Goal: Task Accomplishment & Management: Use online tool/utility

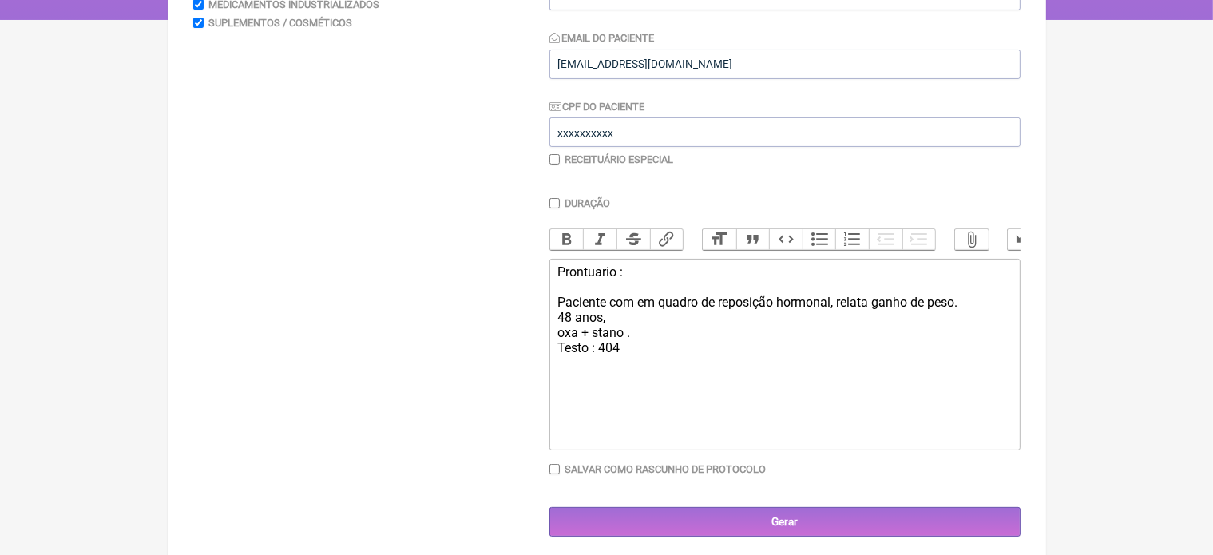
scroll to position [319, 0]
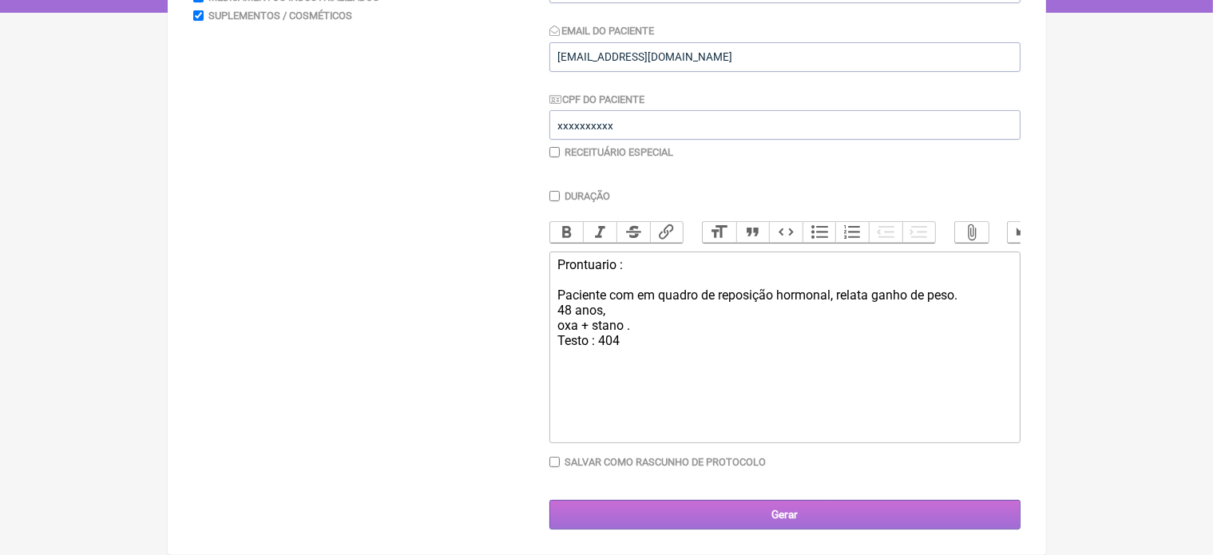
click at [787, 519] on input "Gerar" at bounding box center [784, 515] width 471 height 30
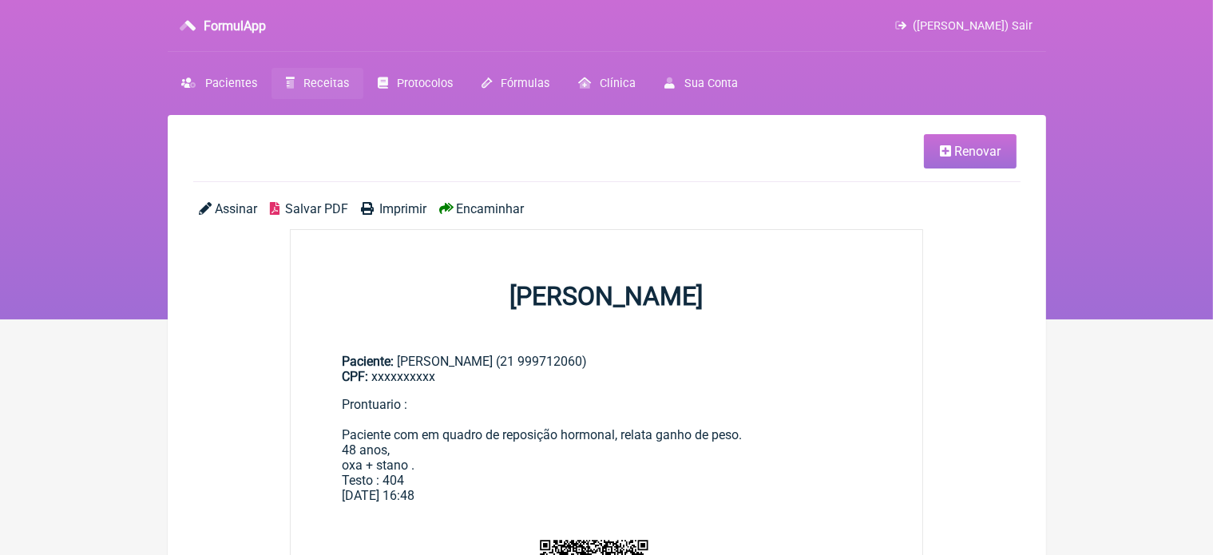
click at [675, 217] on div "Assinar Salvar PDF Imprimir Encaminhar" at bounding box center [606, 215] width 827 height 28
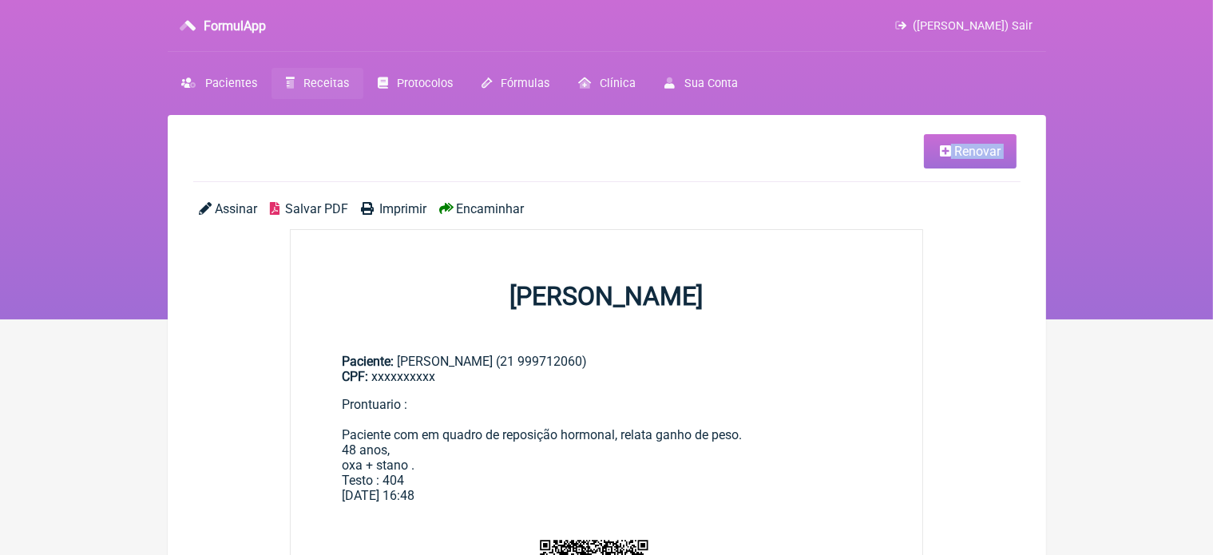
drag, startPoint x: 769, startPoint y: 124, endPoint x: 913, endPoint y: 65, distance: 155.8
click at [913, 65] on div "FormulApp (VINICIUS VIEIRA PASCHOAL) Sair Pacientes Receitas Protocolos Fórmula…" at bounding box center [606, 159] width 1213 height 319
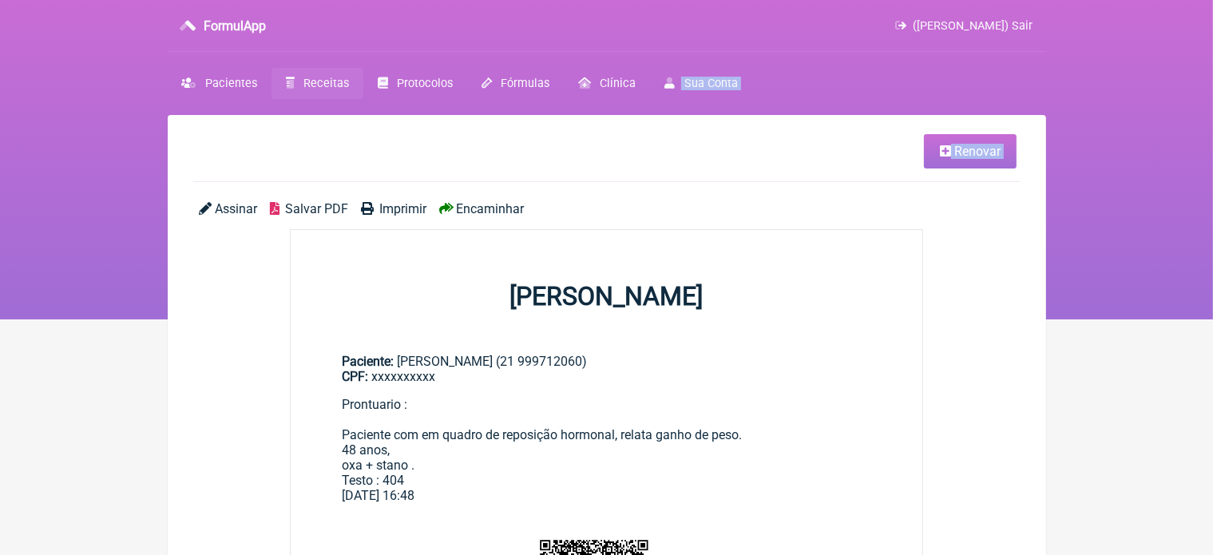
click at [913, 65] on nav "FormulApp (VINICIUS VIEIRA PASCHOAL) Sair Pacientes Receitas Protocolos Fórmula…" at bounding box center [606, 159] width 1213 height 319
click at [888, 92] on ul "Pacientes Receitas Protocolos Fórmulas Clínica Sua Conta" at bounding box center [607, 83] width 878 height 31
click at [651, 59] on nav "FormulApp (VINICIUS VIEIRA PASCHOAL) Sair Pacientes Receitas Protocolos Fórmula…" at bounding box center [606, 159] width 1213 height 319
drag, startPoint x: 918, startPoint y: 158, endPoint x: 742, endPoint y: 164, distance: 176.5
click at [742, 164] on li "Renovar" at bounding box center [604, 151] width 823 height 34
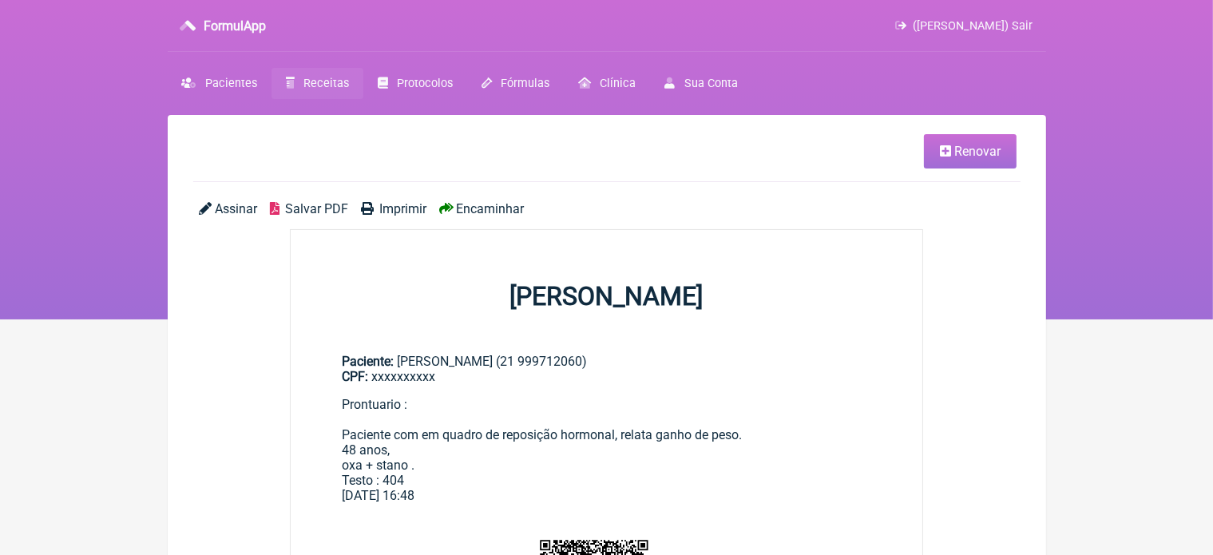
click at [742, 164] on li "Renovar" at bounding box center [604, 151] width 823 height 34
